Goal: Information Seeking & Learning: Find specific fact

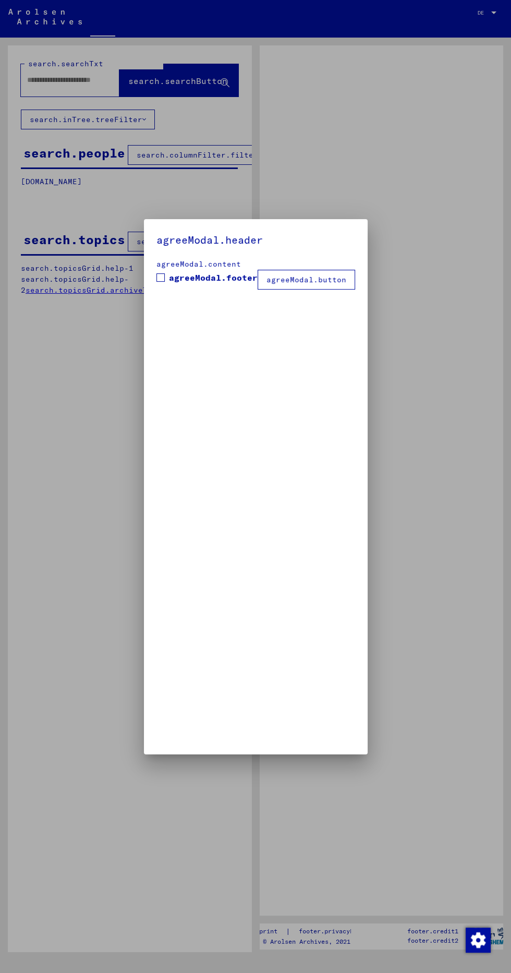
type input "**********"
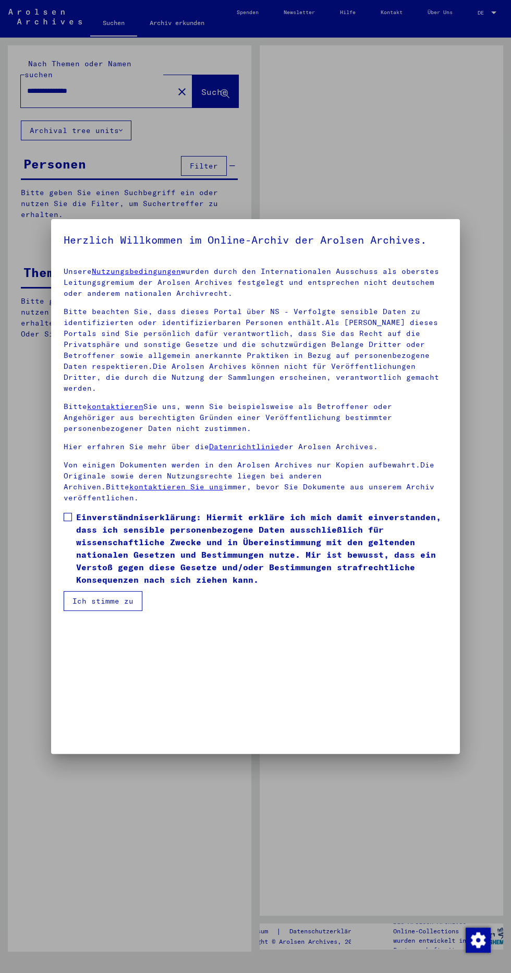
click at [79, 299] on p "Unsere Nutzungsbedingungen wurden durch den Internationalen Ausschuss als obers…" at bounding box center [256, 282] width 384 height 33
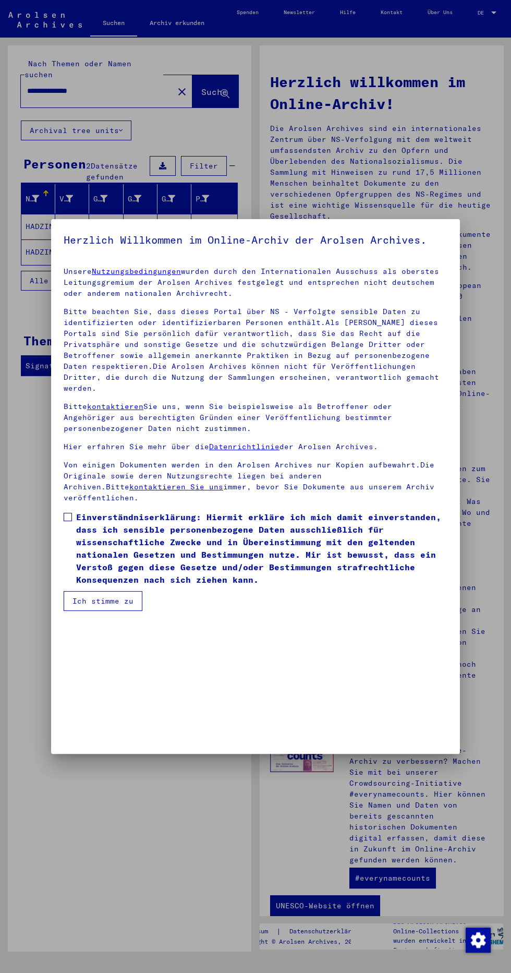
scroll to position [237, 0]
click at [68, 521] on span at bounding box center [68, 517] width 8 height 8
click at [81, 611] on button "Ich stimme zu" at bounding box center [103, 601] width 79 height 20
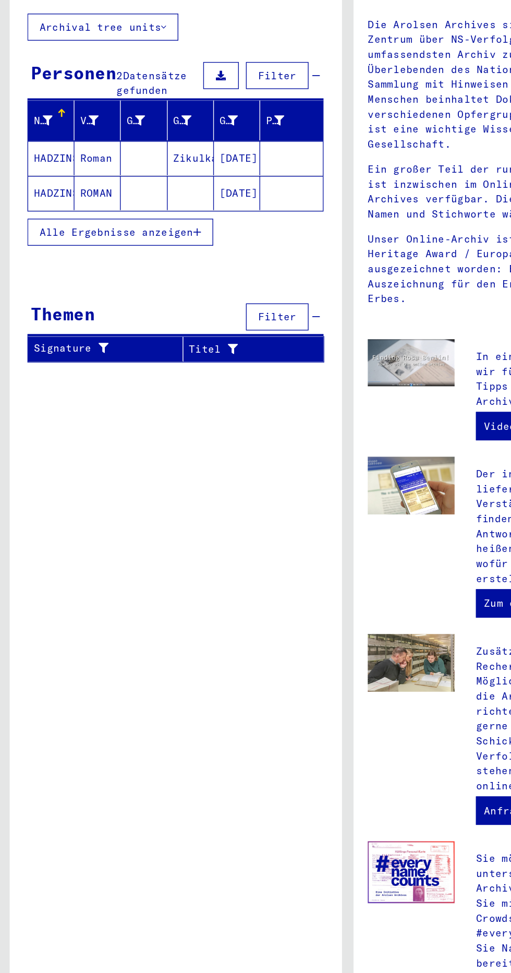
click at [41, 214] on mat-cell "HADZINSKI" at bounding box center [38, 226] width 34 height 25
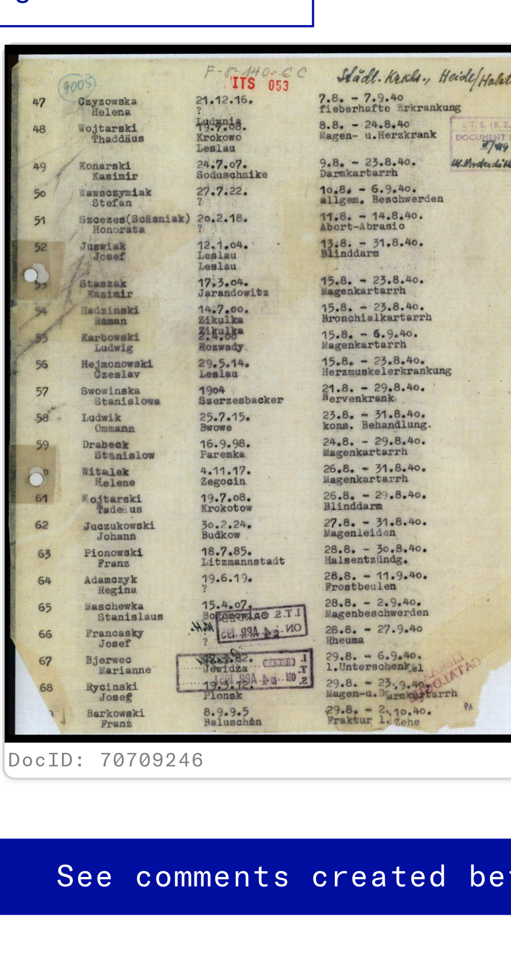
scroll to position [1, 1]
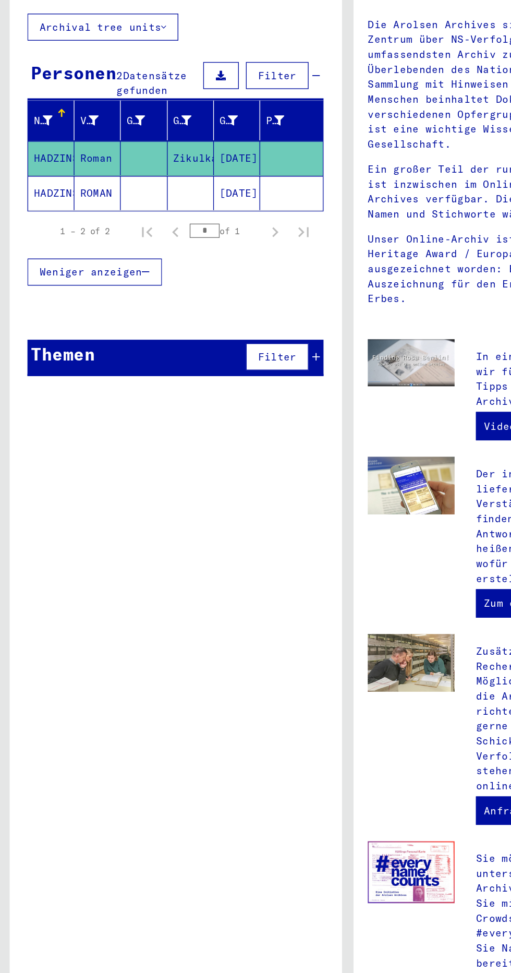
click at [48, 239] on mat-cell "HADZINSKI" at bounding box center [38, 251] width 34 height 25
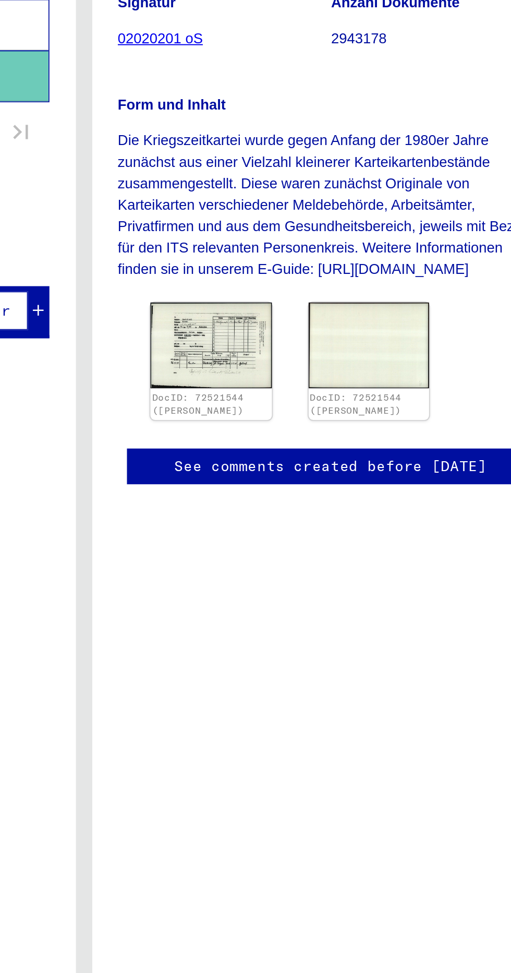
scroll to position [0, 1]
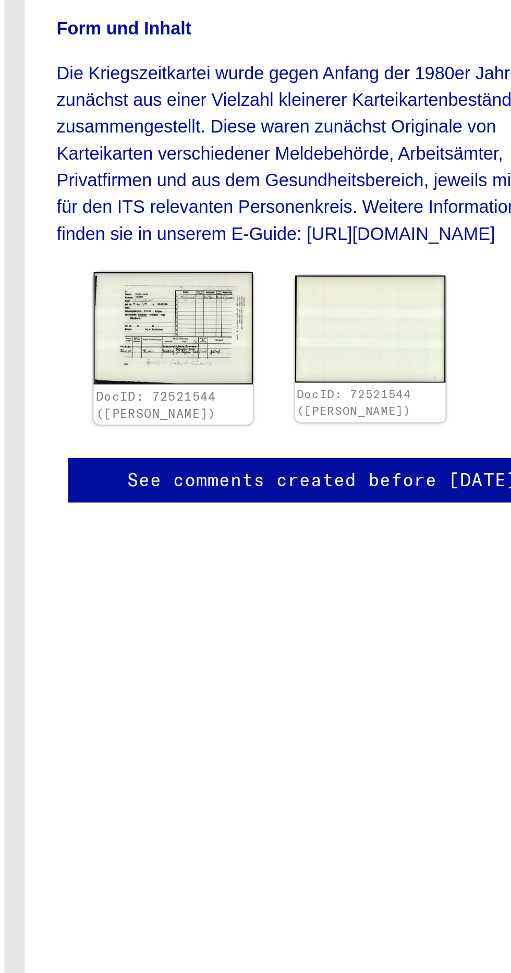
click at [321, 413] on img at bounding box center [320, 390] width 65 height 46
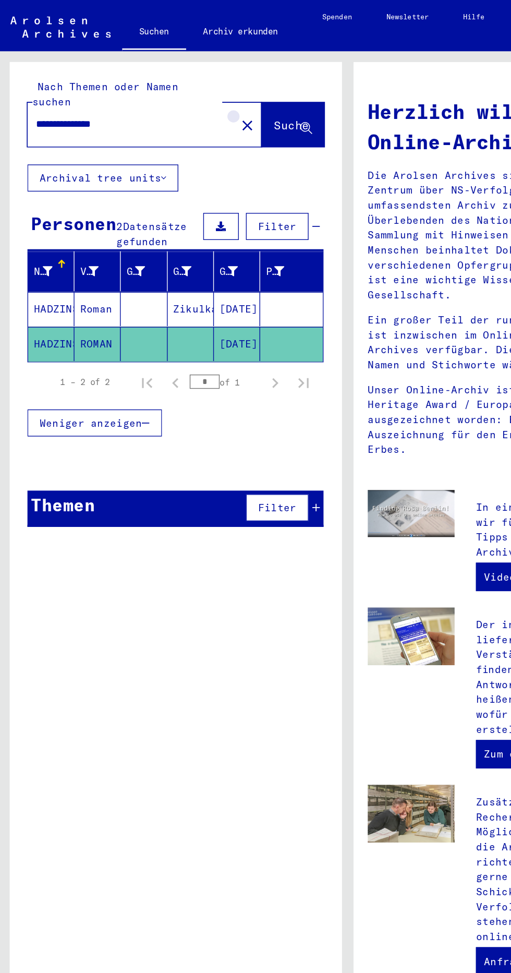
click at [176, 86] on mat-icon "close" at bounding box center [182, 92] width 13 height 13
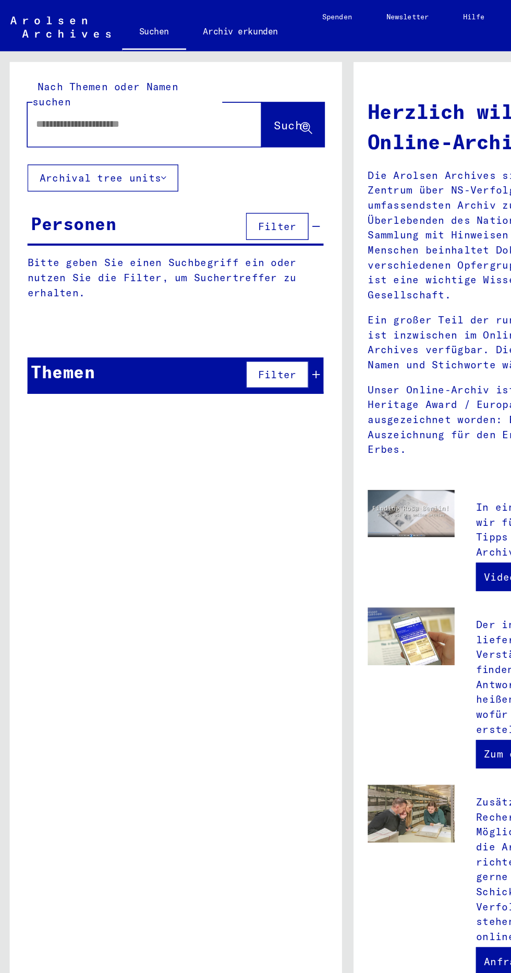
click at [65, 86] on input "text" at bounding box center [94, 91] width 134 height 11
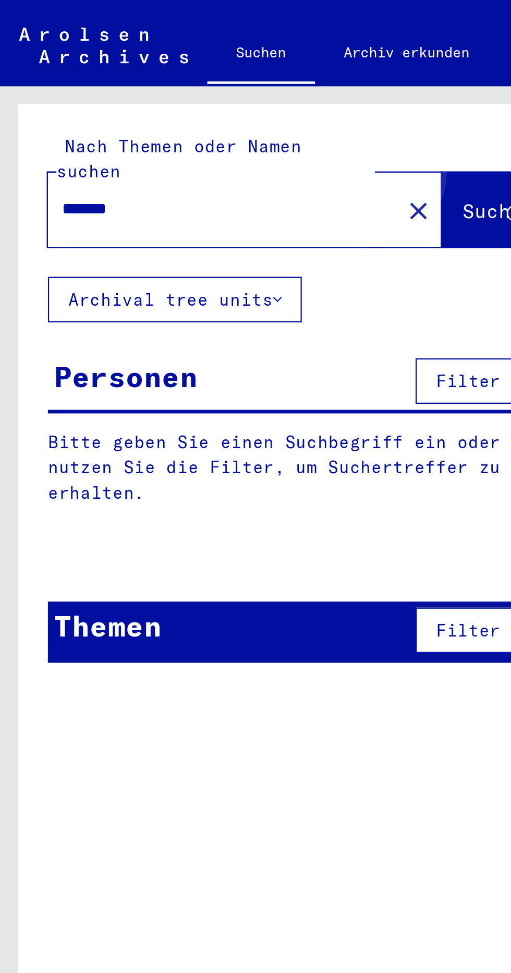
type input "*******"
click at [201, 87] on span "Suche" at bounding box center [214, 92] width 26 height 10
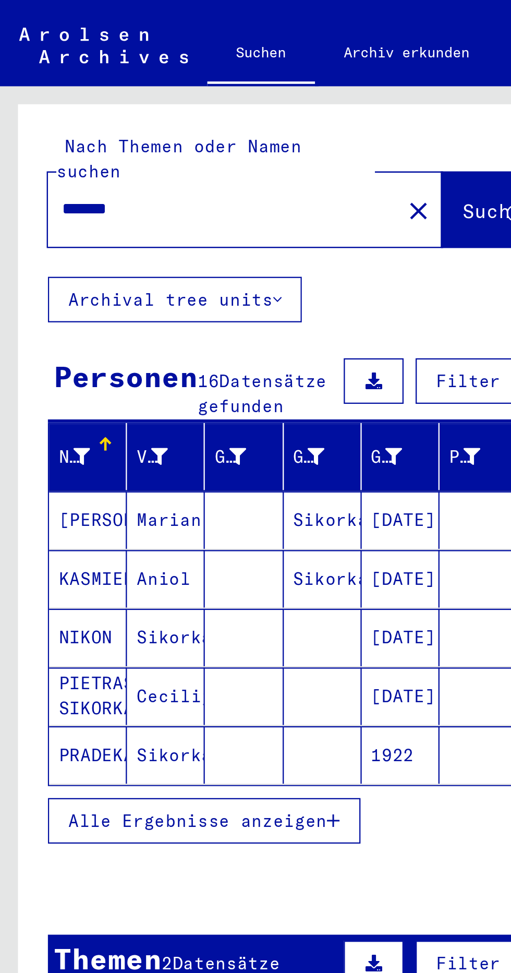
scroll to position [2, 1]
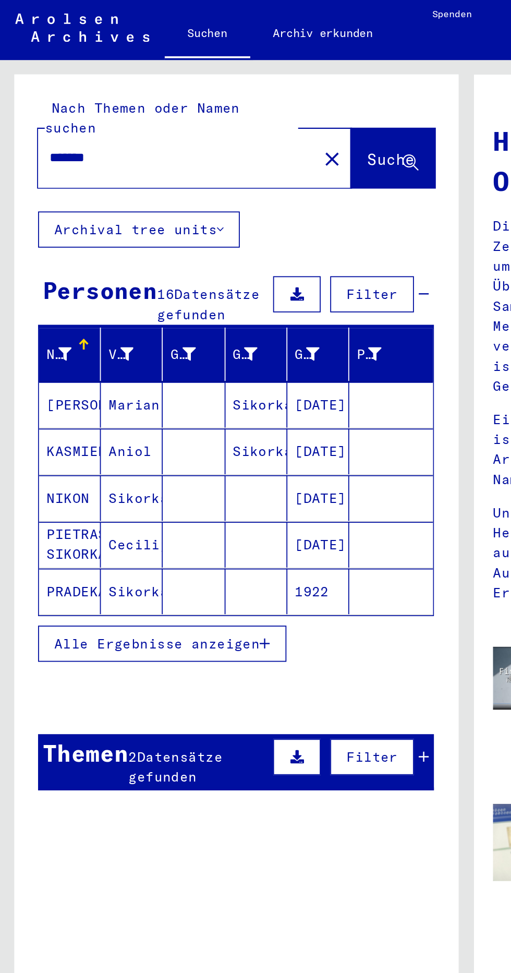
click at [44, 215] on mat-cell "[PERSON_NAME]" at bounding box center [38, 226] width 34 height 25
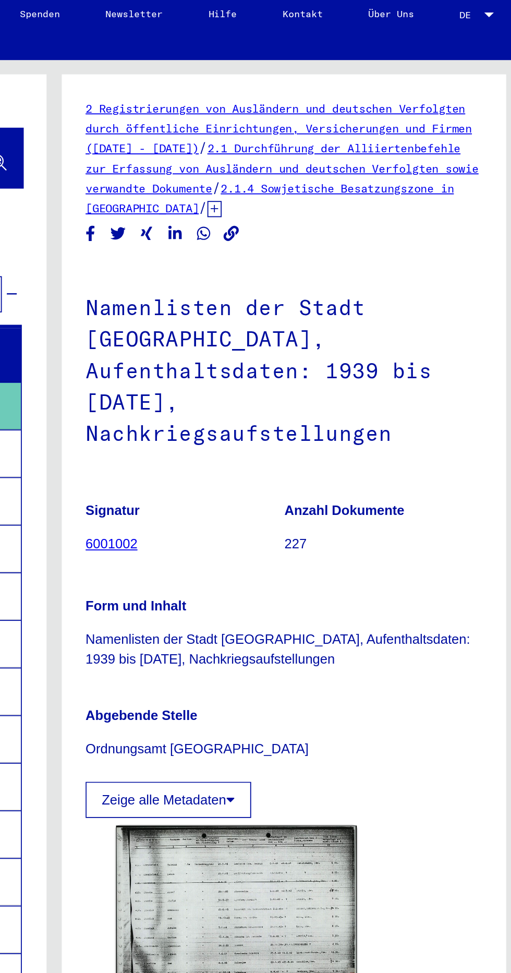
scroll to position [29, 0]
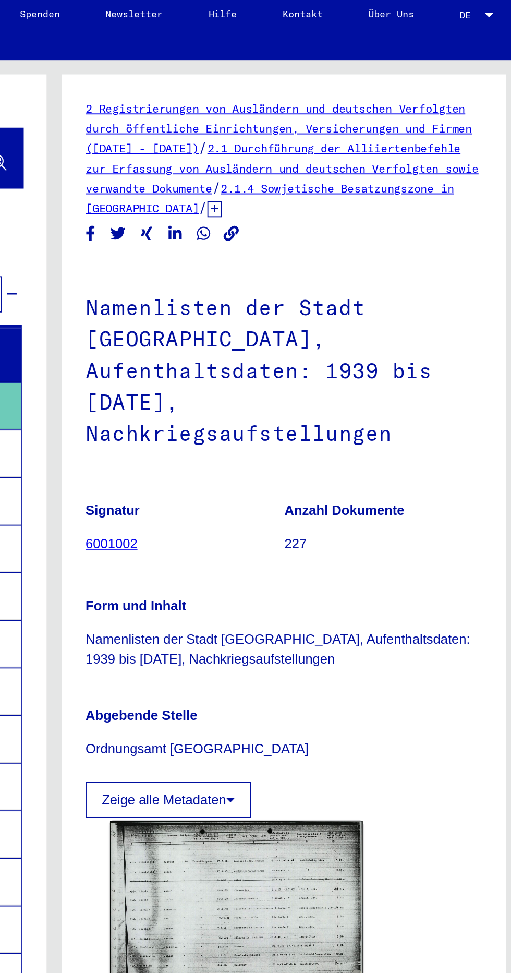
click at [381, 476] on img at bounding box center [355, 503] width 139 height 99
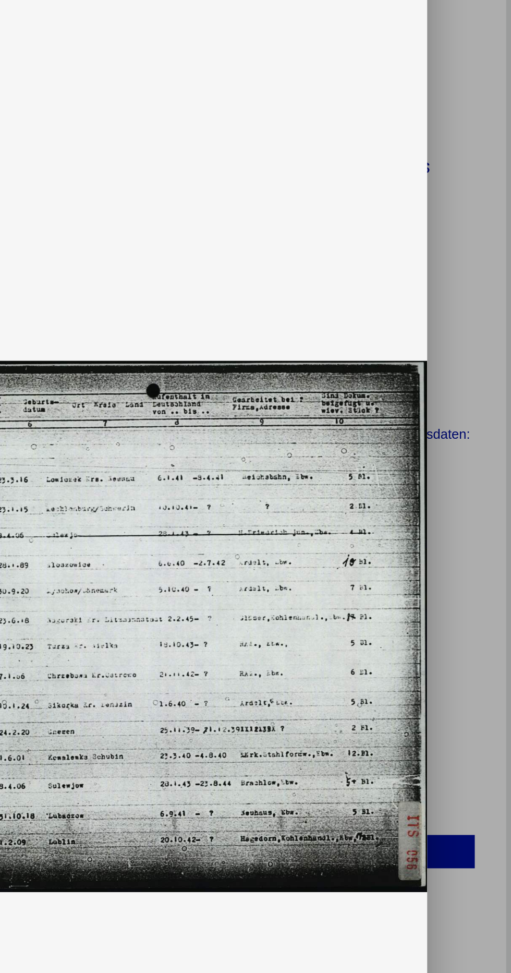
scroll to position [0, 1]
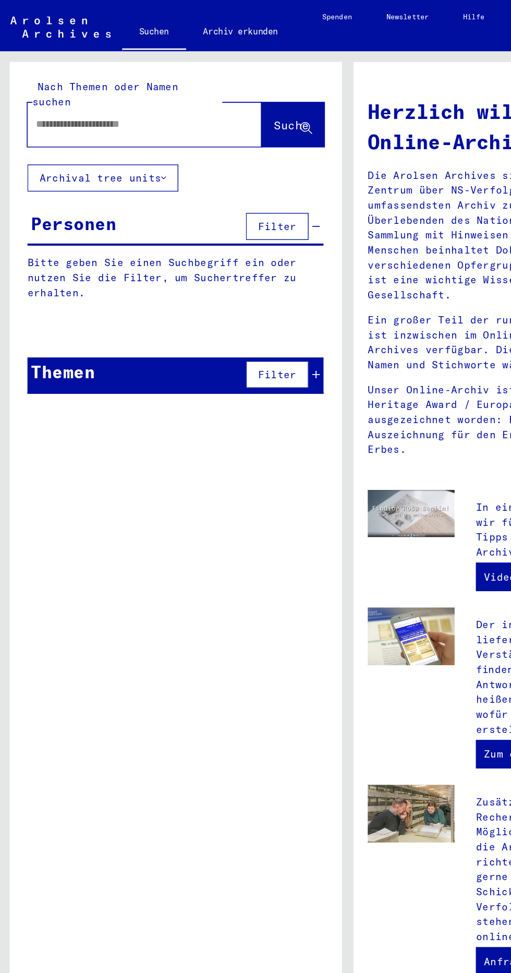
type input "**********"
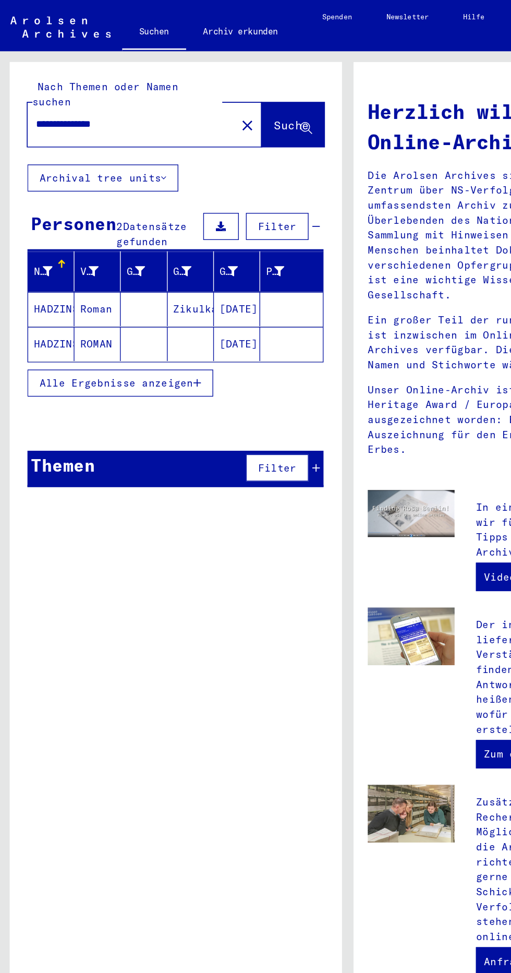
click at [58, 219] on mat-cell "Roman" at bounding box center [72, 226] width 34 height 25
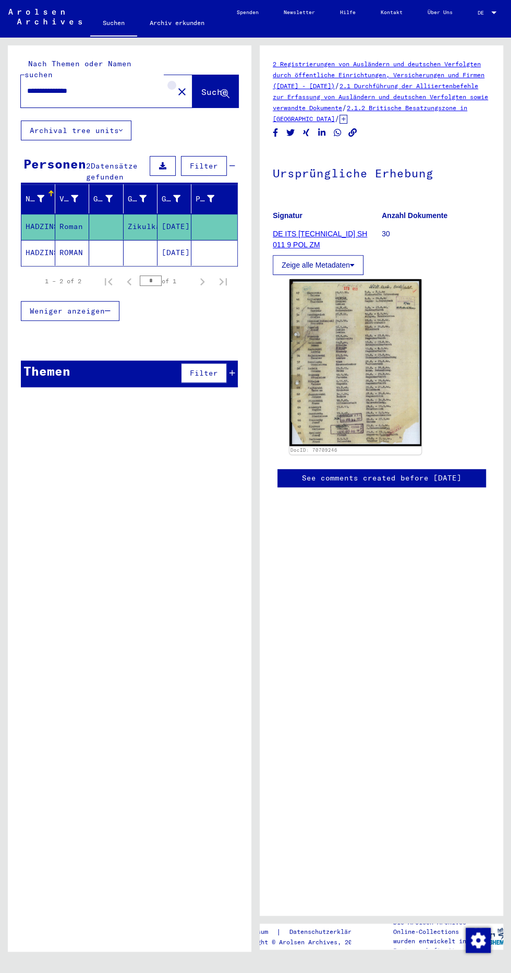
click at [176, 86] on mat-icon "close" at bounding box center [182, 92] width 13 height 13
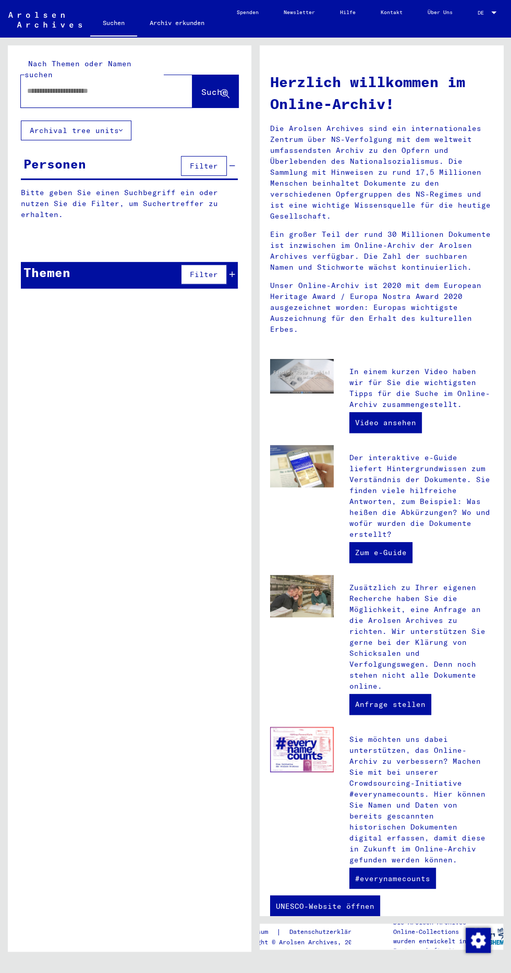
click at [110, 86] on input "text" at bounding box center [94, 91] width 134 height 11
type input "*******"
click at [203, 87] on span "Suche" at bounding box center [214, 92] width 26 height 10
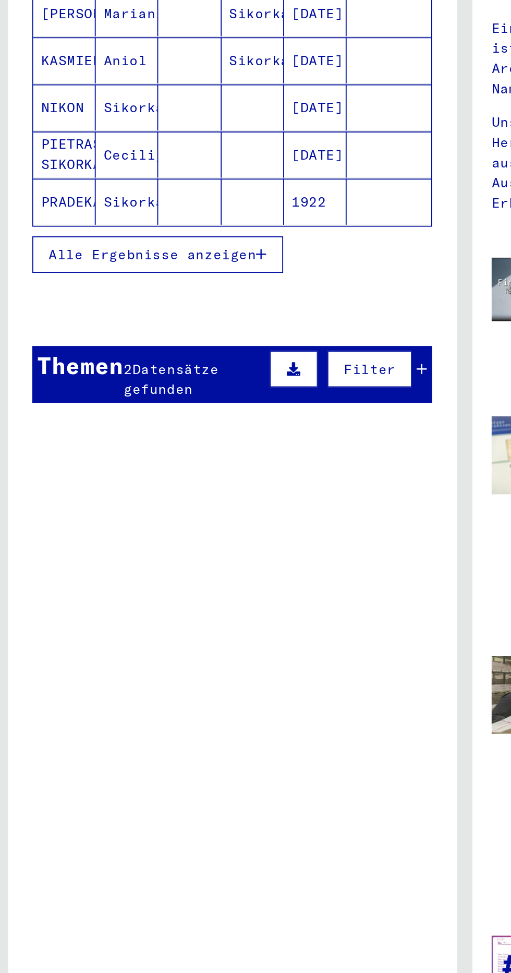
scroll to position [5, 0]
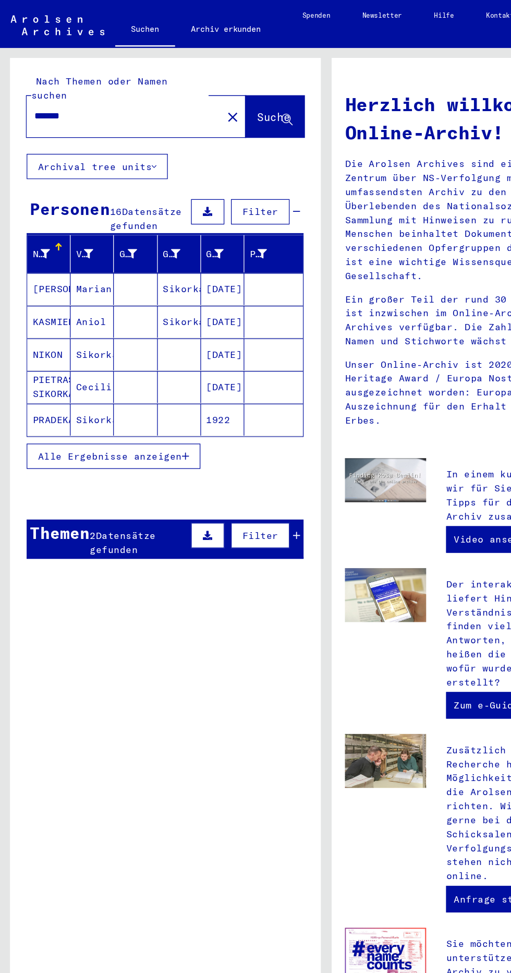
click at [47, 214] on mat-cell "[PERSON_NAME]" at bounding box center [38, 226] width 34 height 25
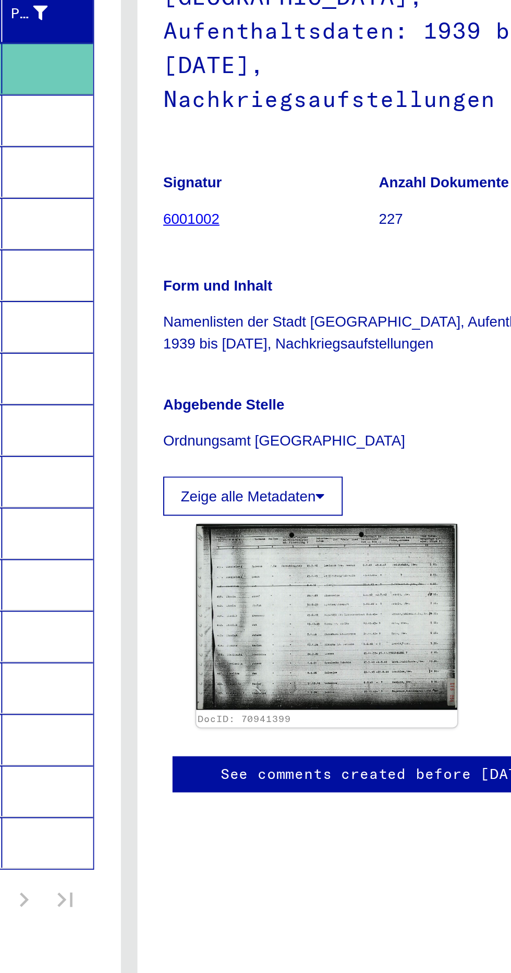
scroll to position [8, 1]
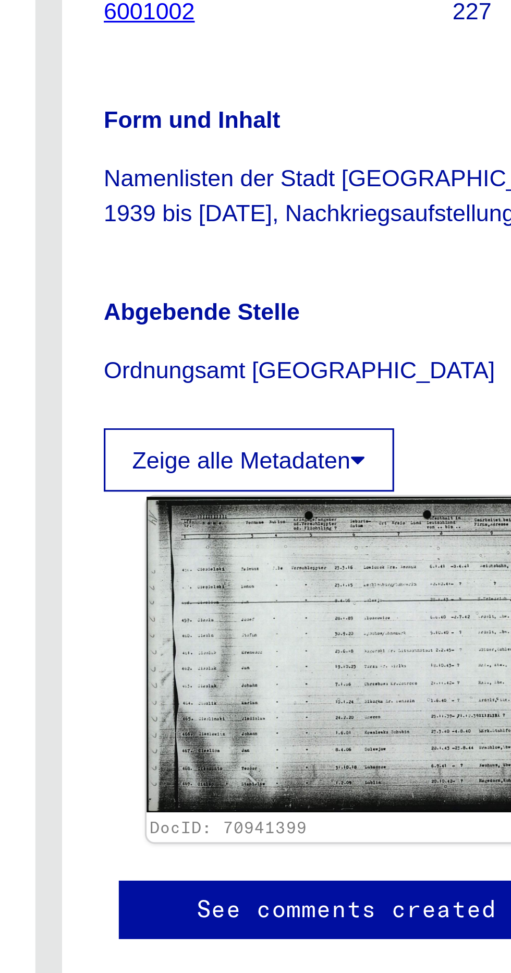
click at [365, 484] on img at bounding box center [355, 503] width 139 height 99
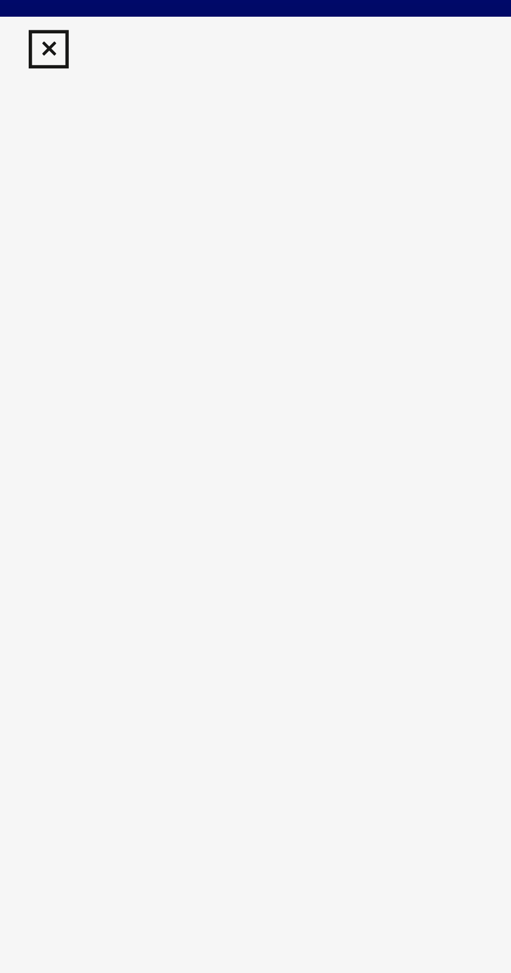
click at [252, 15] on icon at bounding box center [255, 15] width 12 height 13
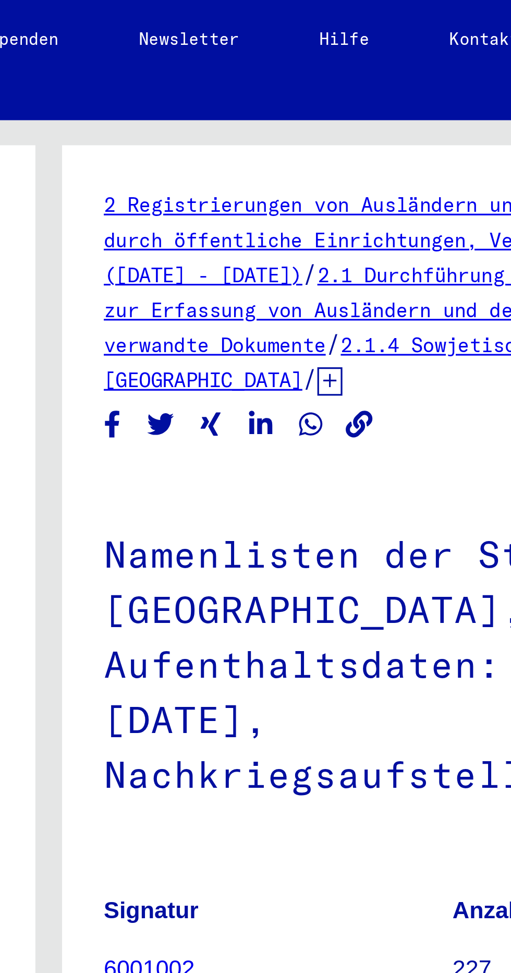
scroll to position [29, 0]
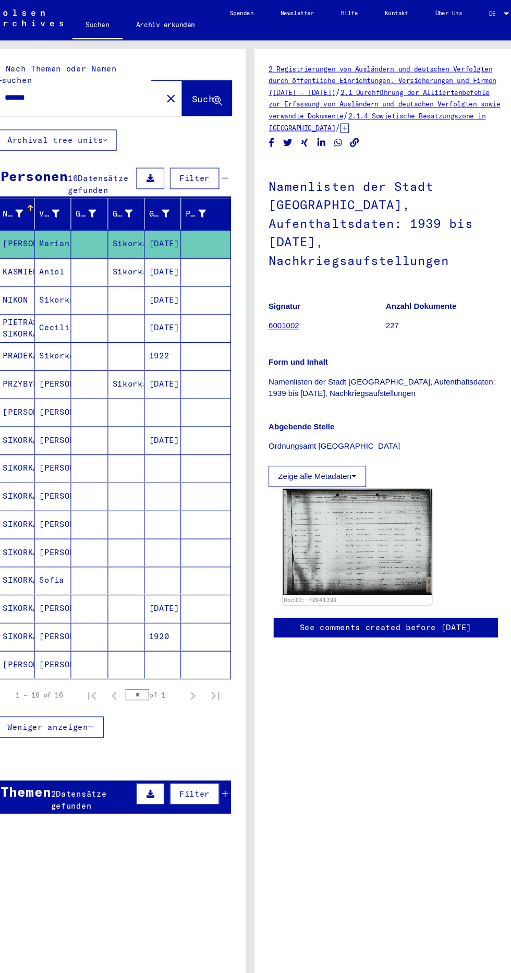
click at [310, 454] on img at bounding box center [355, 503] width 139 height 99
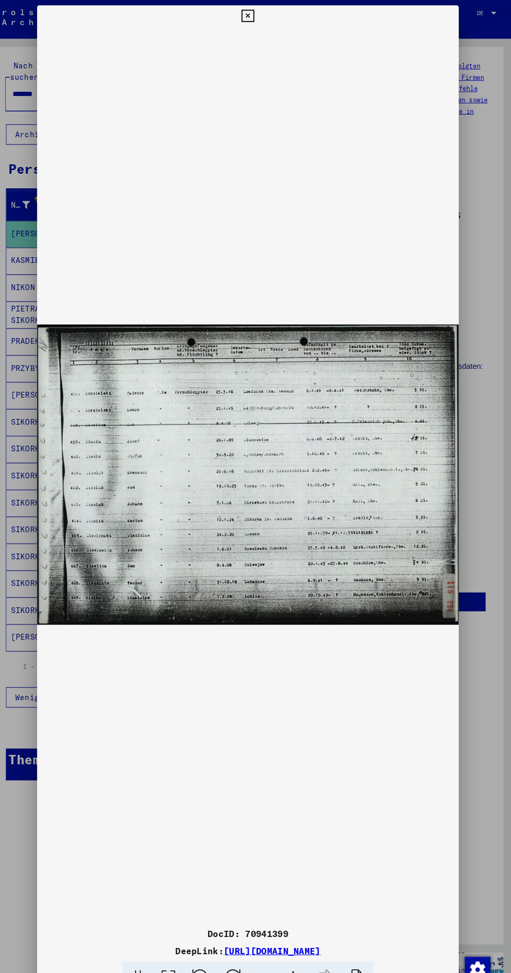
scroll to position [0, 0]
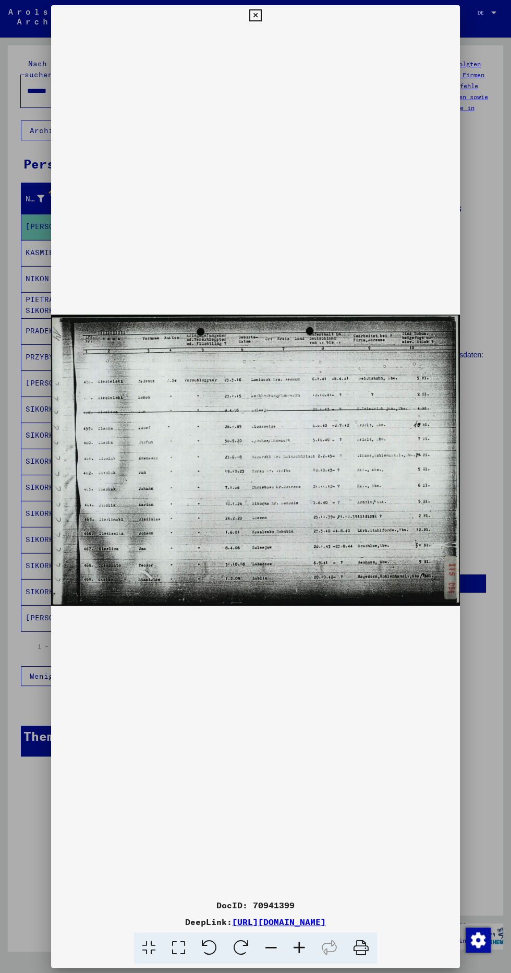
click at [486, 871] on div at bounding box center [255, 486] width 511 height 973
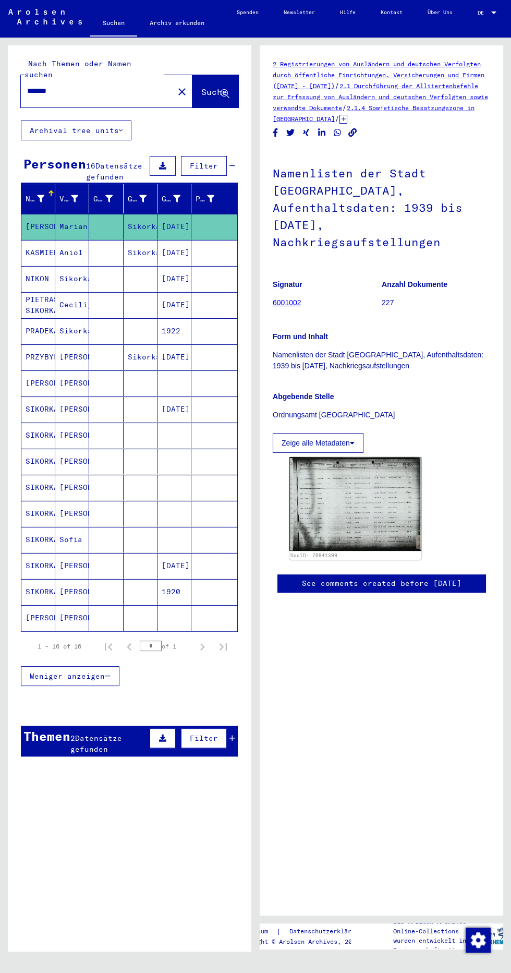
click at [133, 242] on mat-cell "Sikorka" at bounding box center [141, 253] width 34 height 26
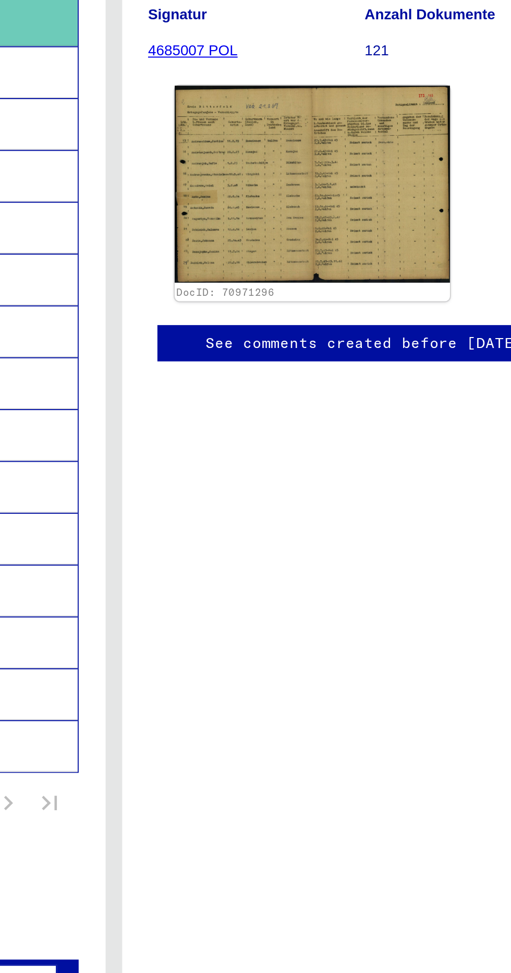
click at [342, 360] on img at bounding box center [355, 335] width 139 height 99
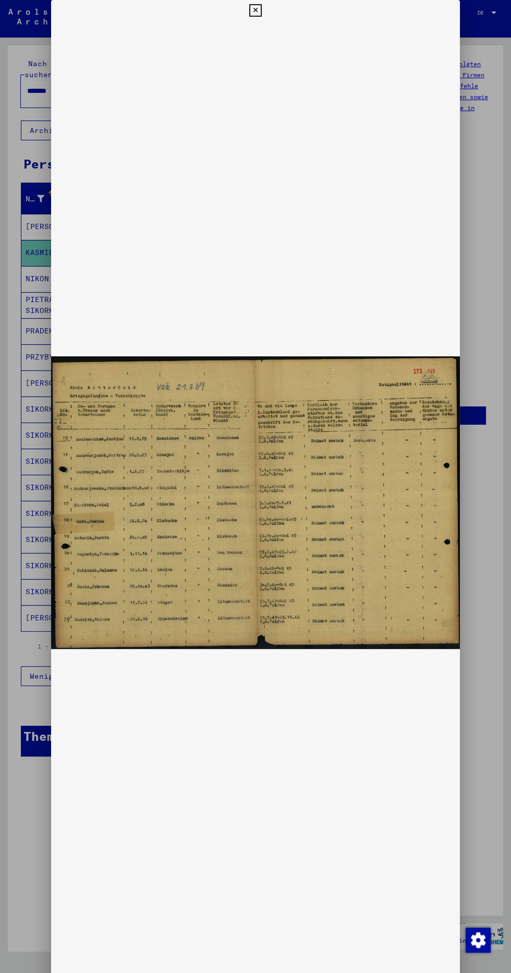
click at [266, 15] on div "DocID: 70971296 DeepLink: [URL][DOMAIN_NAME]" at bounding box center [255, 526] width 409 height 1053
click at [485, 625] on div at bounding box center [255, 486] width 511 height 973
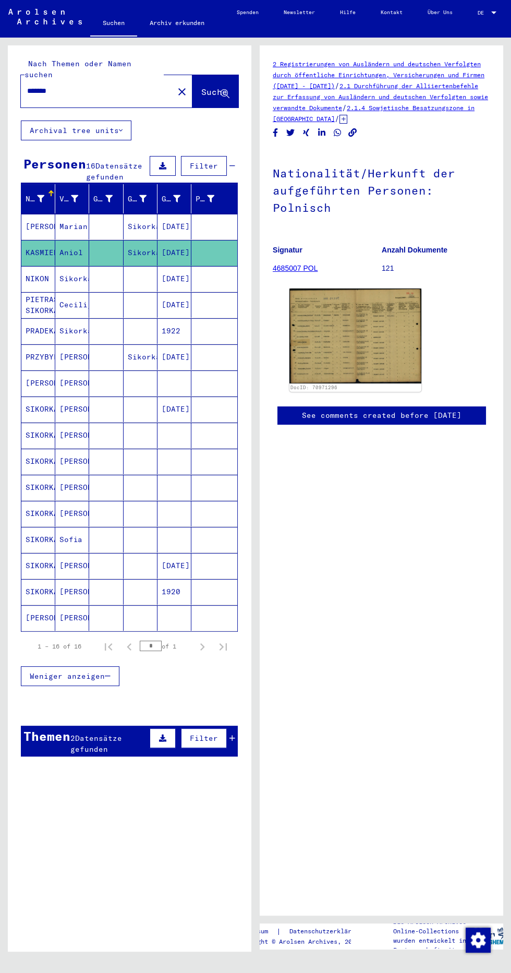
click at [82, 266] on mat-cell "Sikorka" at bounding box center [72, 279] width 34 height 26
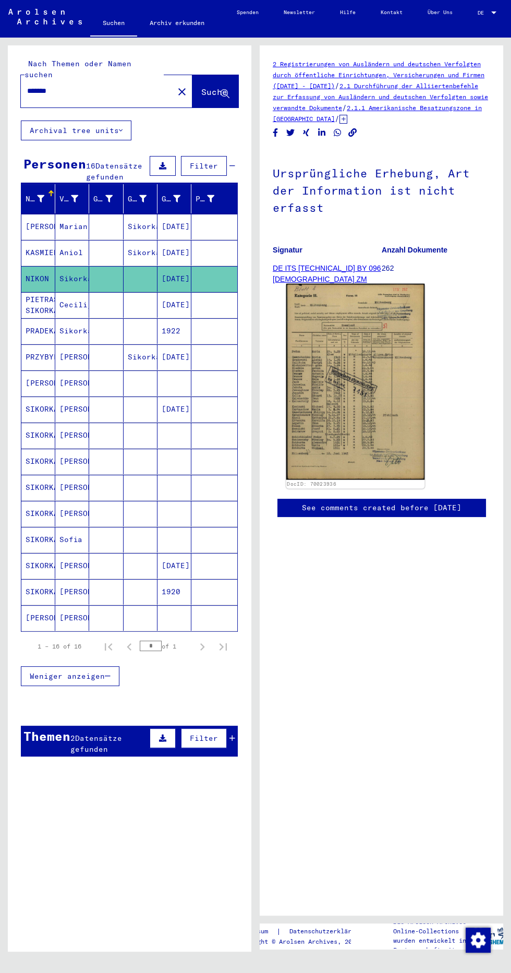
click at [319, 367] on img at bounding box center [355, 382] width 139 height 196
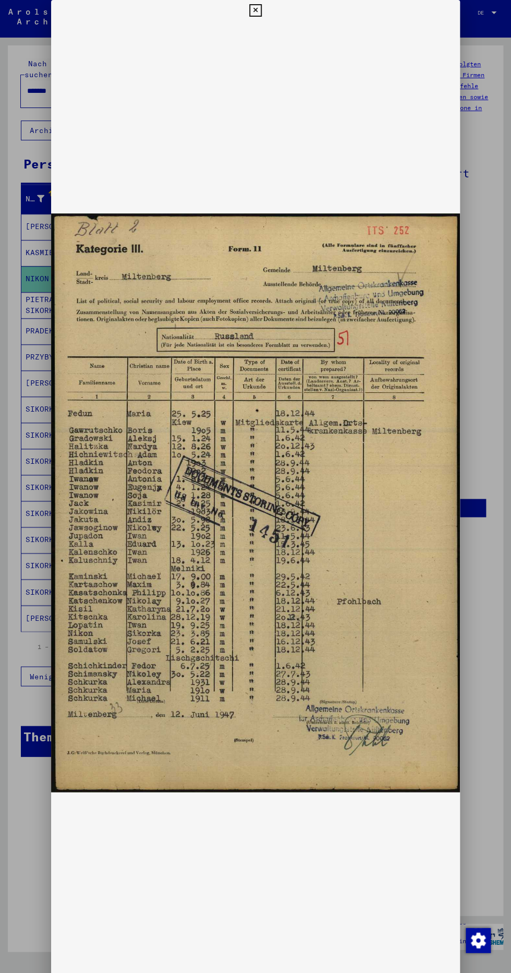
click at [483, 724] on div at bounding box center [255, 486] width 511 height 973
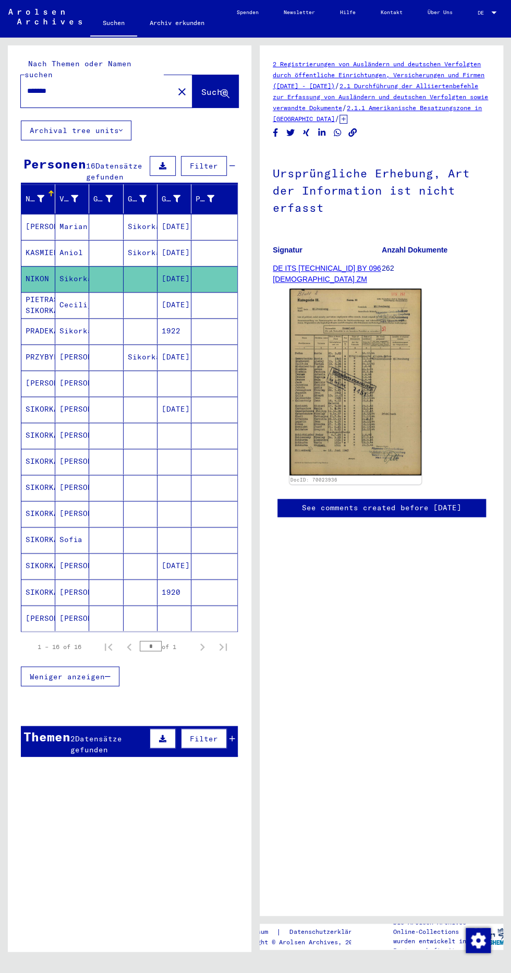
click at [145, 344] on mat-cell "Sikorka" at bounding box center [141, 357] width 34 height 26
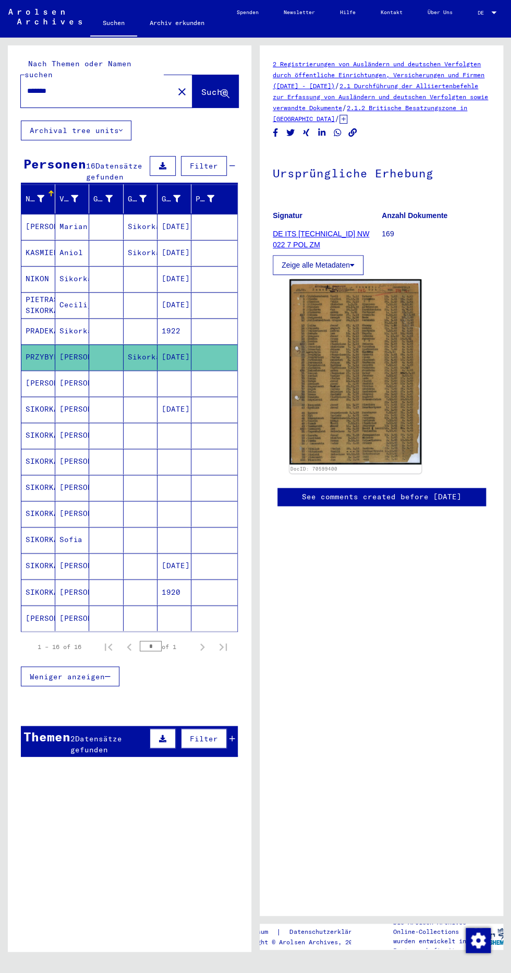
scroll to position [1, 1]
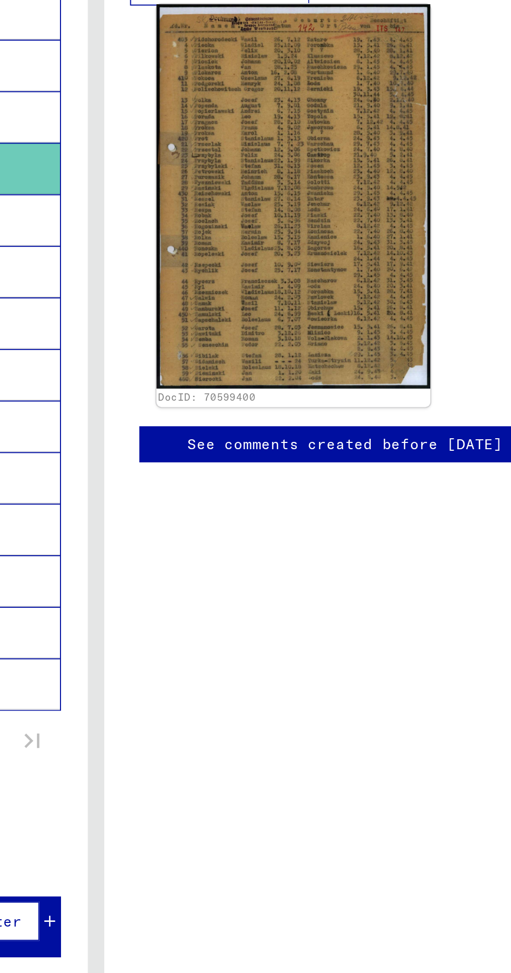
click at [329, 443] on img at bounding box center [355, 371] width 139 height 195
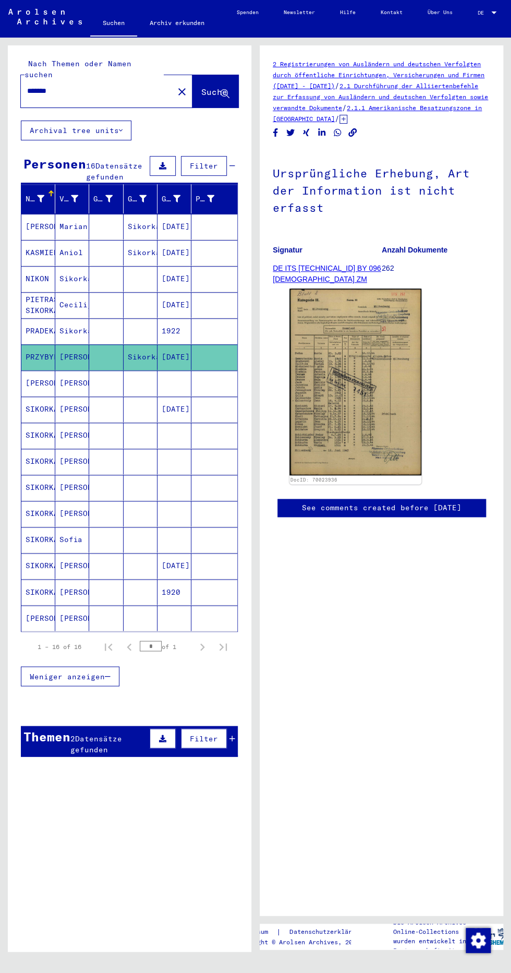
scroll to position [73, 1]
click at [141, 475] on mat-cell at bounding box center [141, 488] width 34 height 26
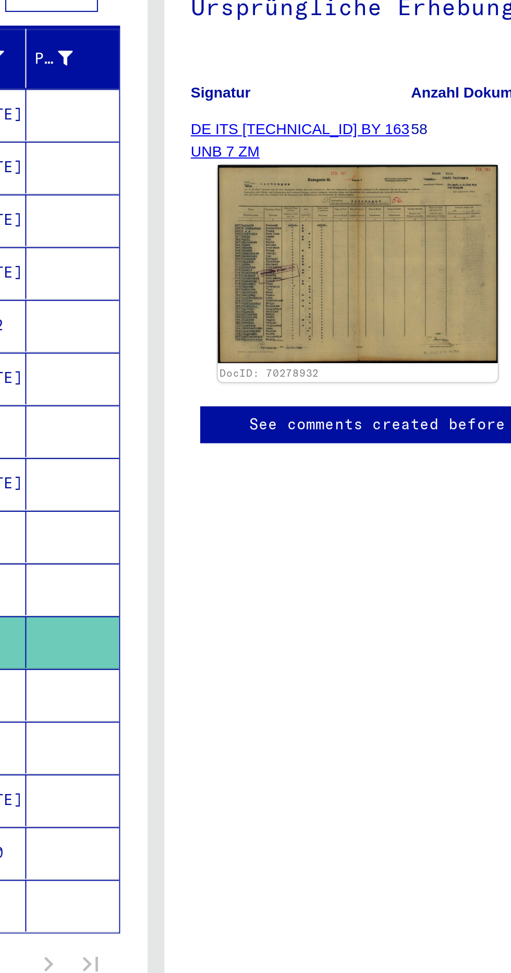
click at [330, 251] on img at bounding box center [355, 300] width 139 height 98
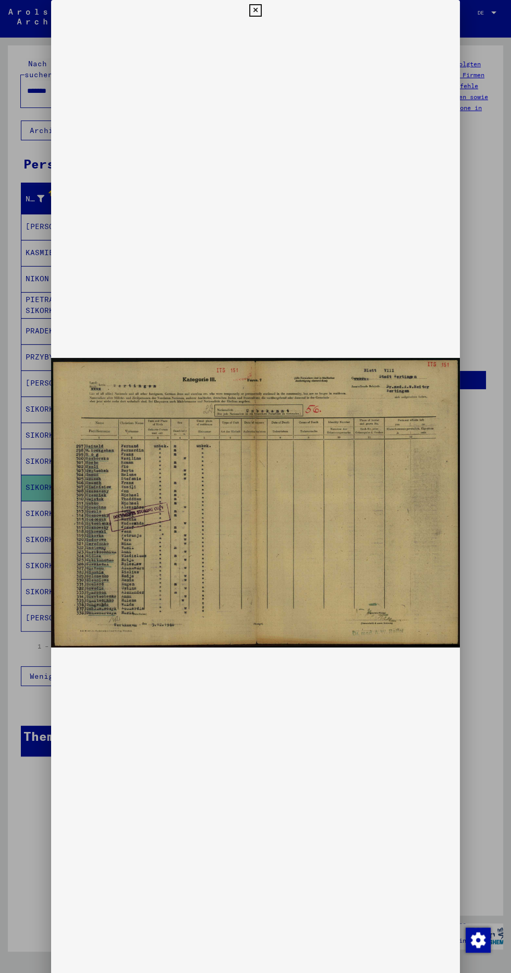
click at [484, 696] on div at bounding box center [255, 486] width 511 height 973
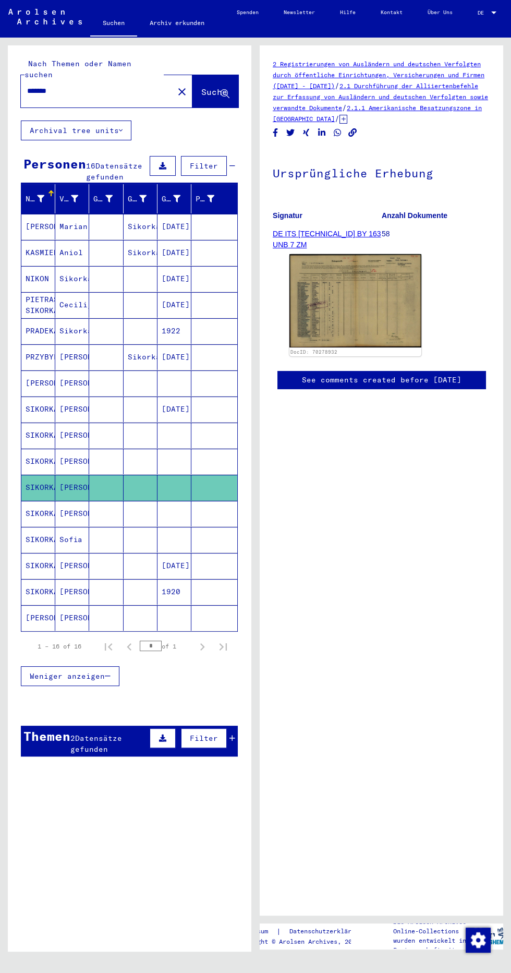
scroll to position [0, 1]
click at [111, 86] on input "*******" at bounding box center [97, 91] width 140 height 11
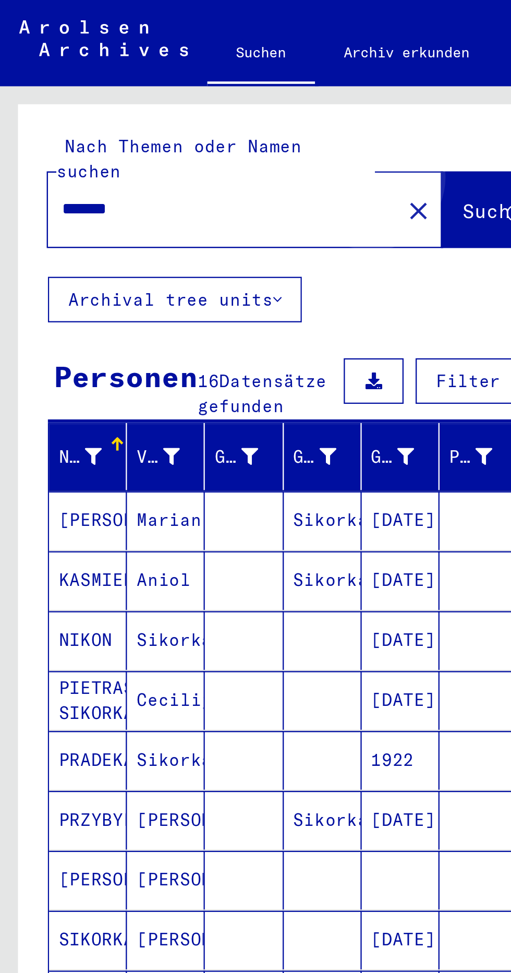
click at [201, 87] on span "Suche" at bounding box center [214, 92] width 26 height 10
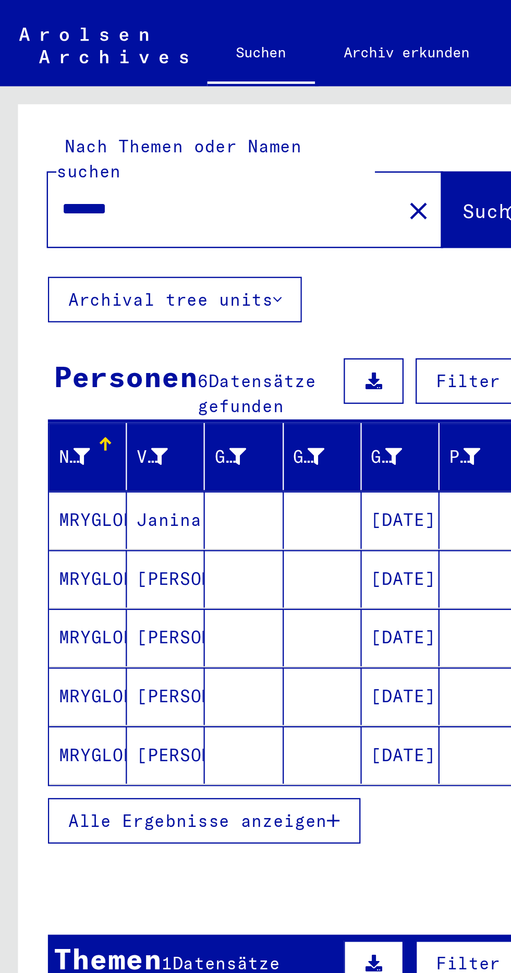
click at [67, 86] on input "*******" at bounding box center [94, 91] width 134 height 11
type input "********"
click at [201, 87] on span "Suche" at bounding box center [214, 92] width 26 height 10
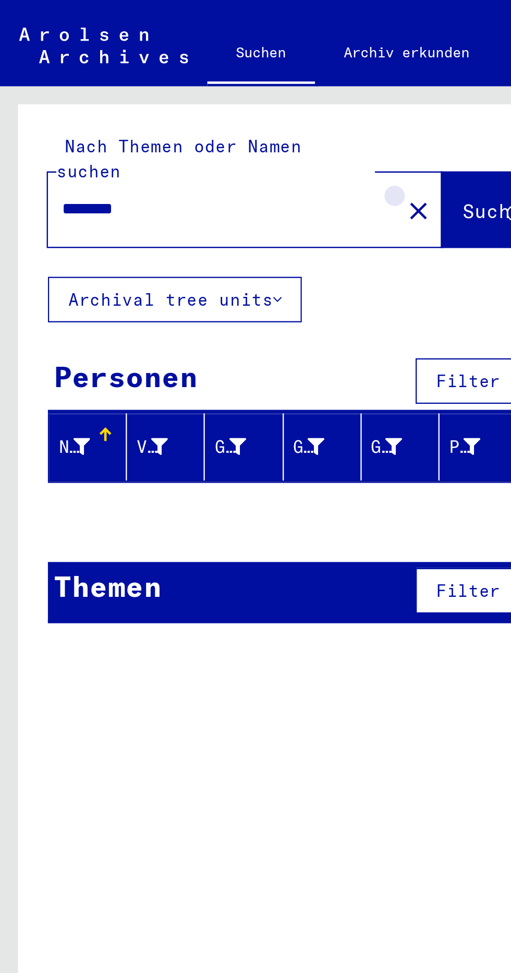
click at [176, 86] on mat-icon "close" at bounding box center [182, 92] width 13 height 13
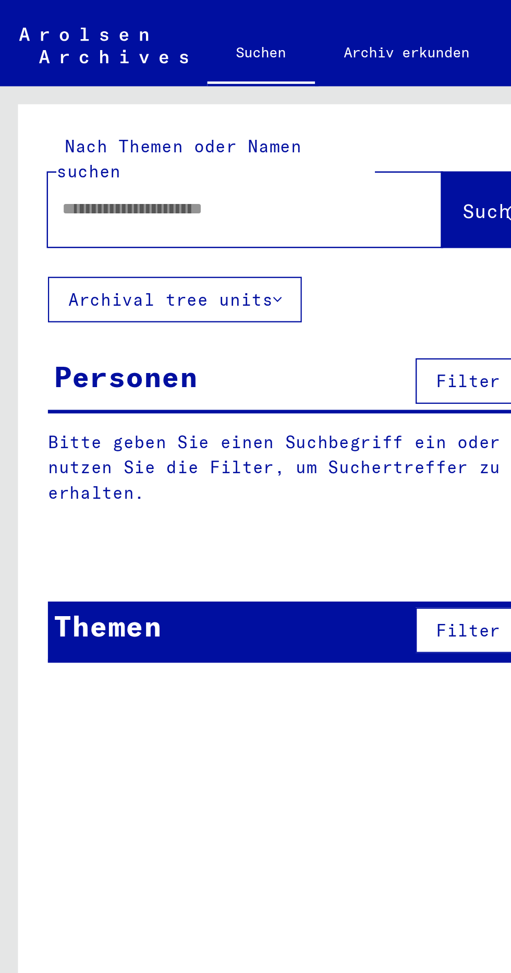
click at [99, 86] on input "text" at bounding box center [94, 91] width 134 height 11
click at [201, 87] on span "Suche" at bounding box center [214, 92] width 26 height 10
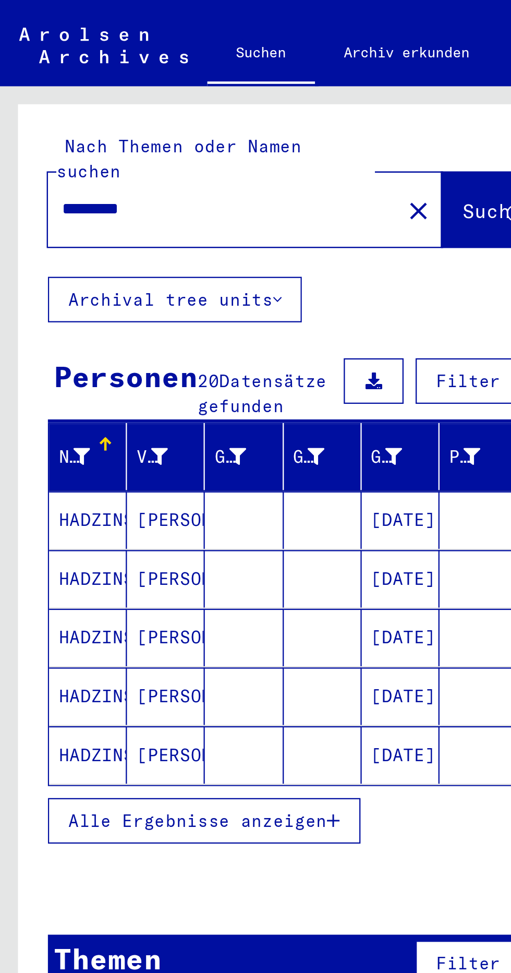
scroll to position [0, 1]
click at [92, 86] on input "*********" at bounding box center [94, 91] width 134 height 11
type input "**********"
click at [204, 87] on span "Suche" at bounding box center [214, 92] width 26 height 10
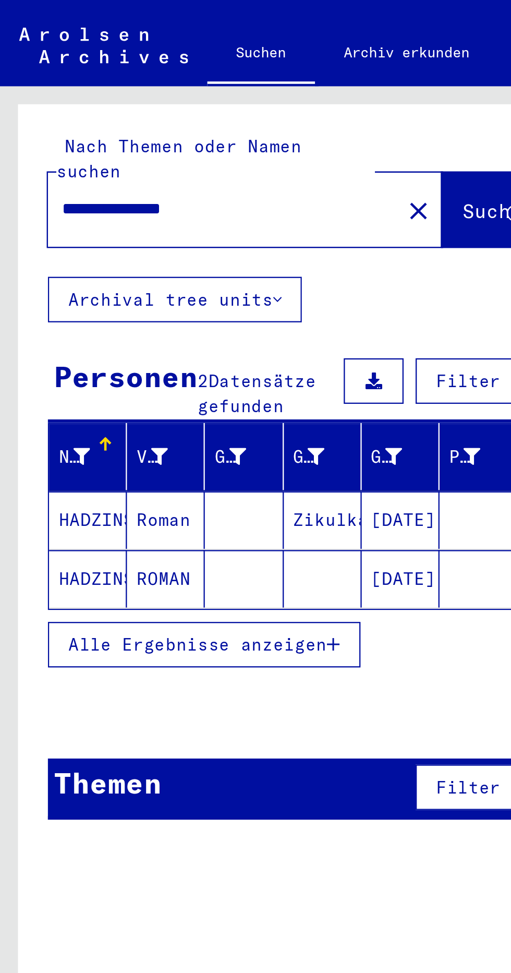
click at [35, 217] on mat-cell "HADZINSKI" at bounding box center [38, 226] width 34 height 25
